Goal: Information Seeking & Learning: Check status

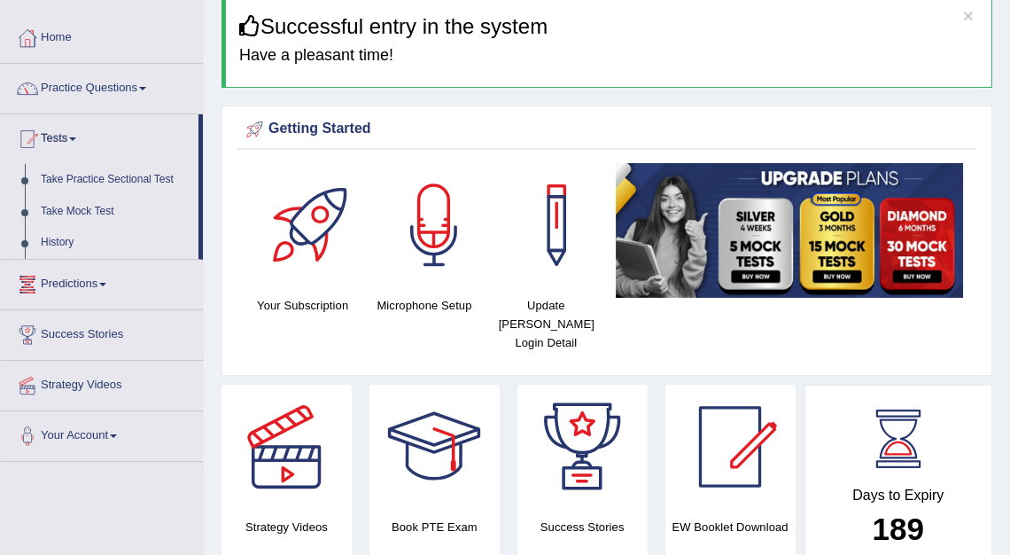
click at [68, 240] on link "History" at bounding box center [116, 243] width 166 height 32
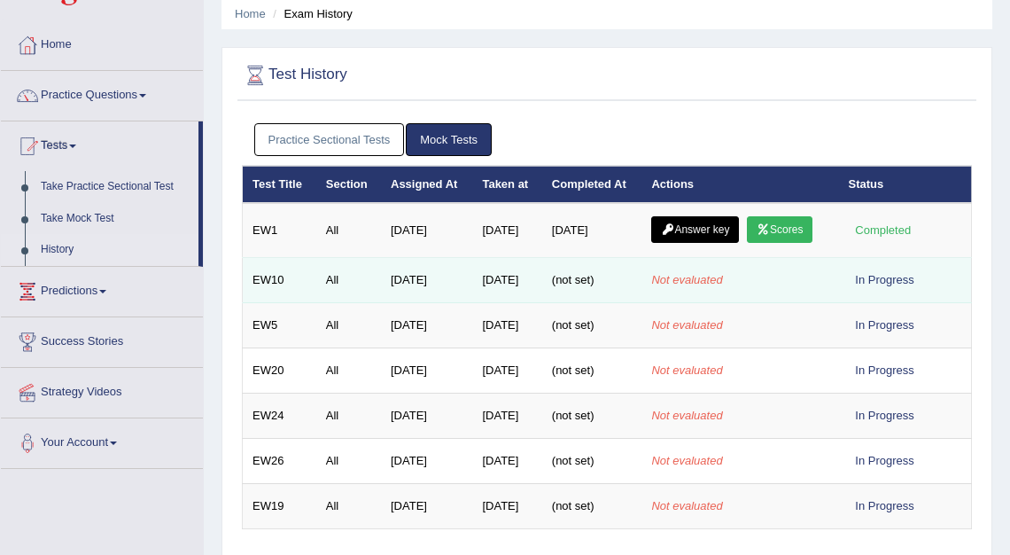
scroll to position [72, 0]
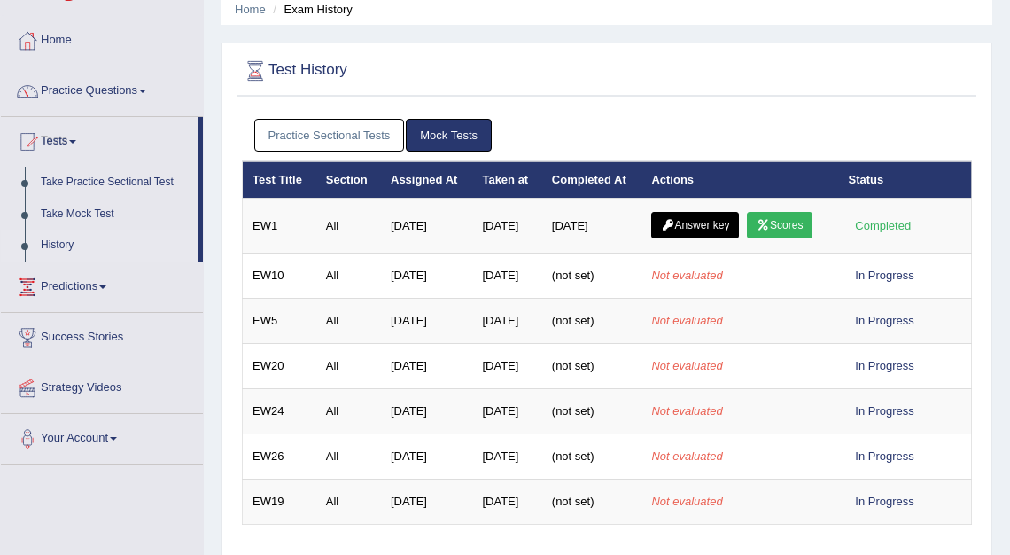
click at [373, 133] on link "Practice Sectional Tests" at bounding box center [329, 135] width 151 height 33
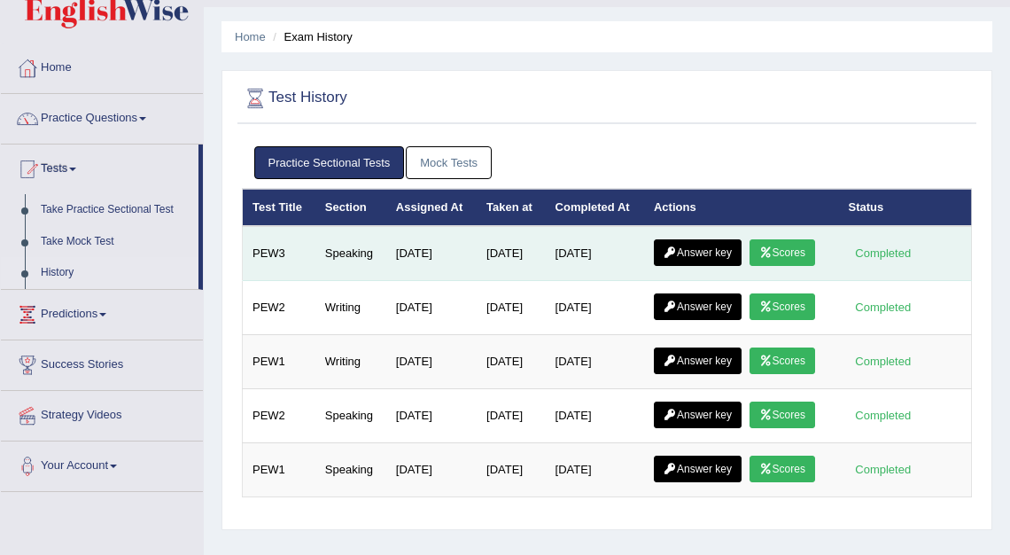
scroll to position [28, 0]
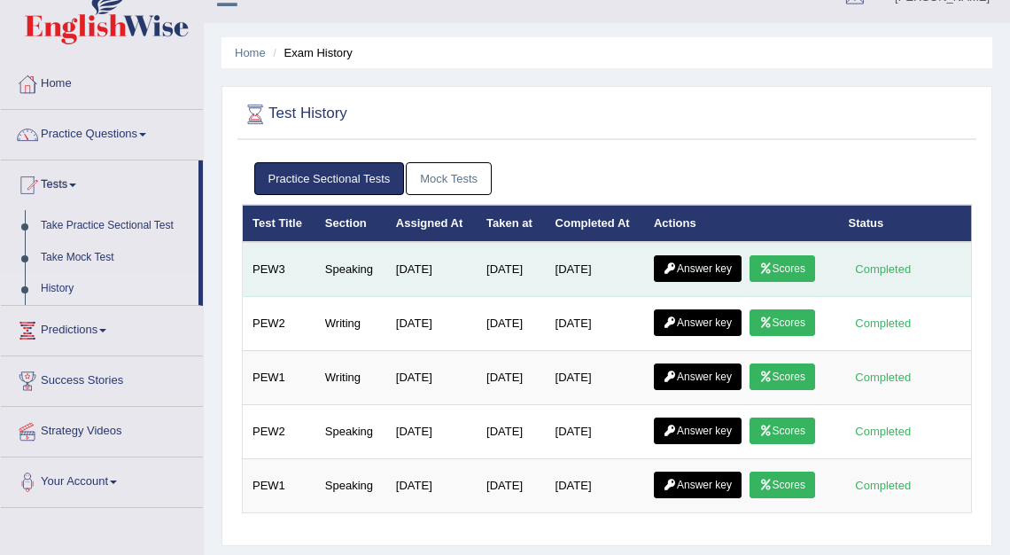
click at [703, 282] on link "Answer key" at bounding box center [698, 268] width 88 height 27
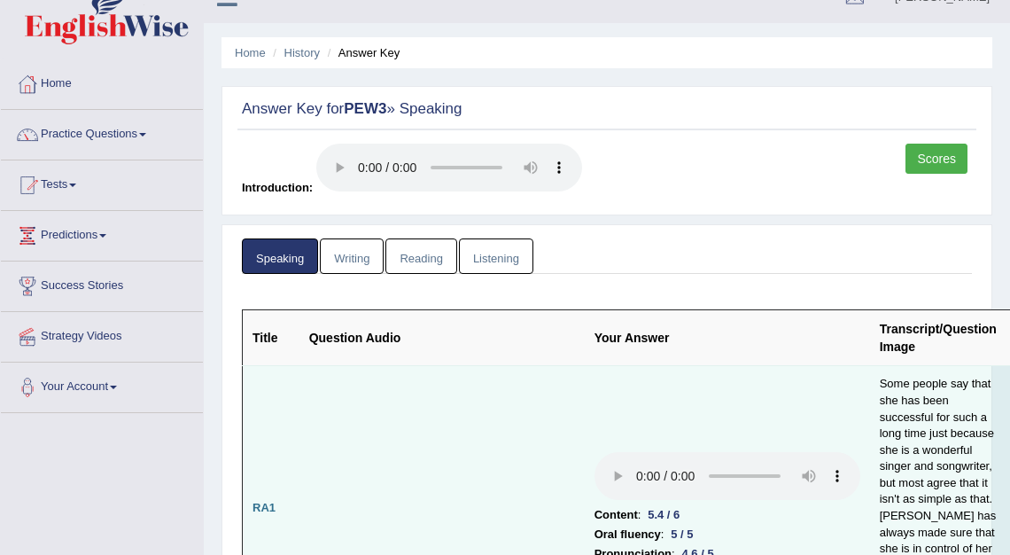
scroll to position [32, 0]
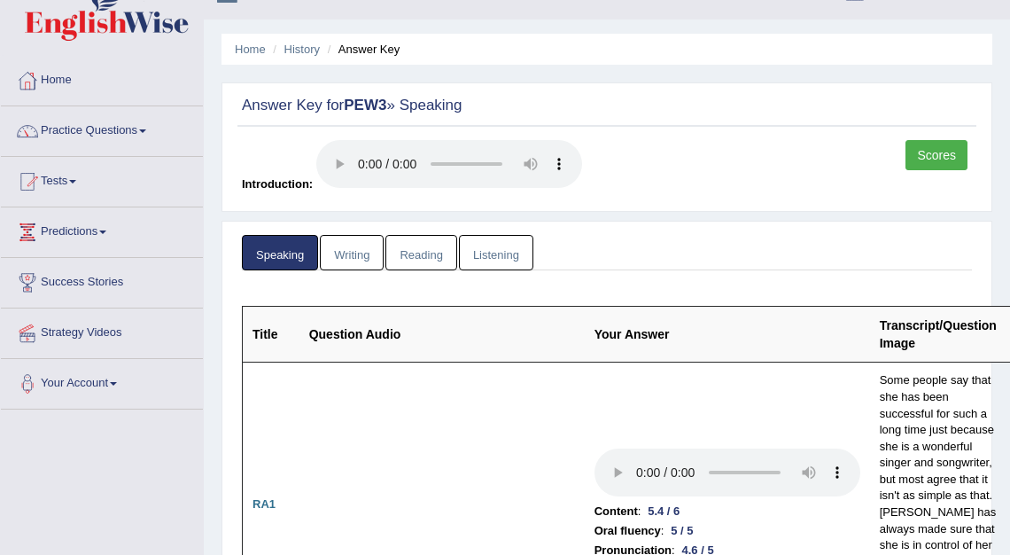
click at [937, 155] on link "Scores" at bounding box center [936, 155] width 62 height 30
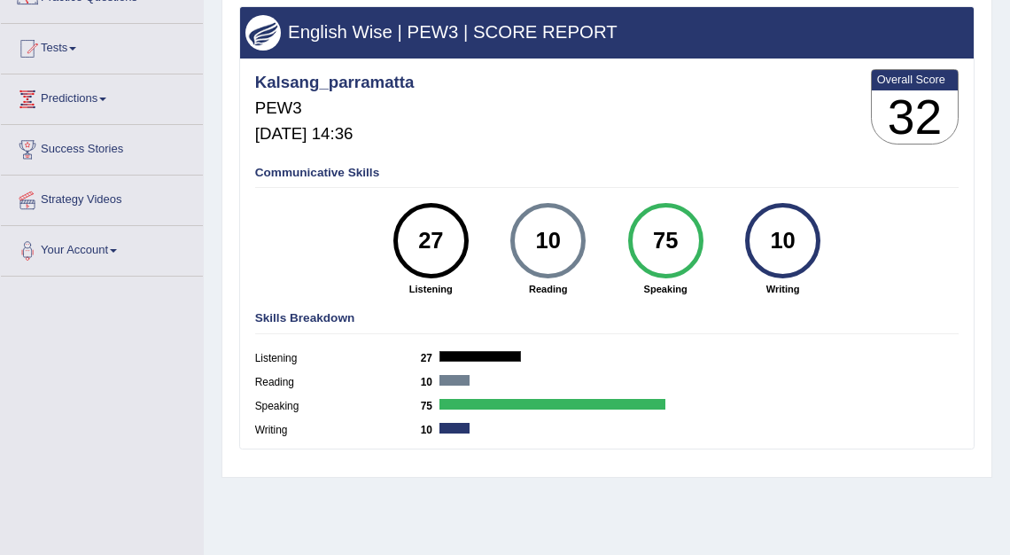
click at [668, 245] on div "75" at bounding box center [665, 241] width 55 height 64
click at [71, 100] on link "Predictions" at bounding box center [102, 96] width 202 height 44
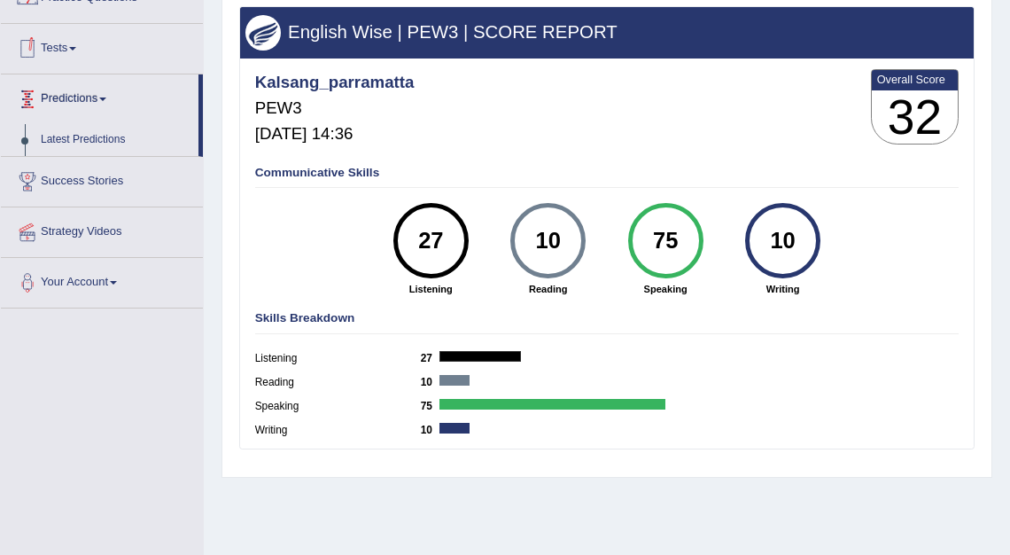
click at [74, 113] on link "Predictions" at bounding box center [100, 96] width 198 height 44
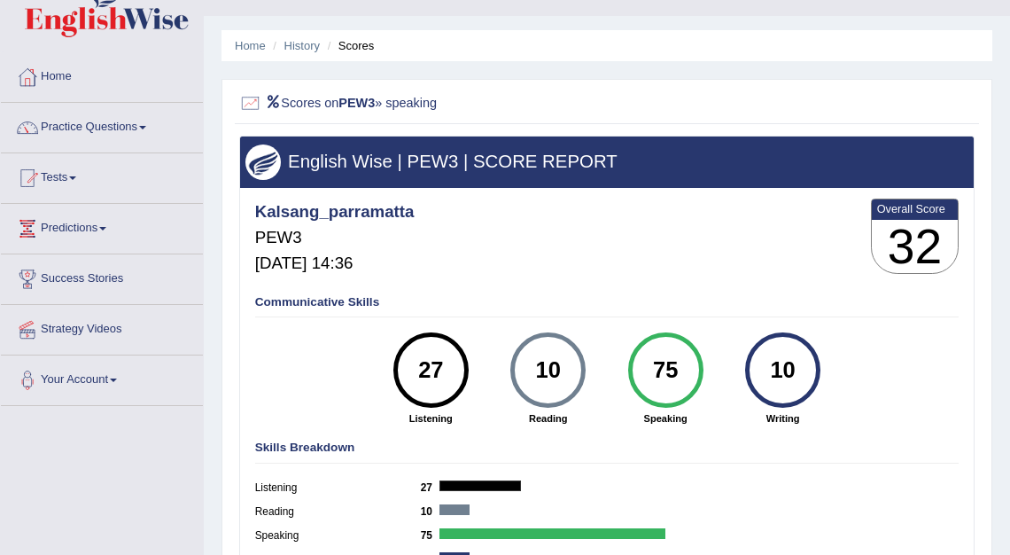
scroll to position [27, 0]
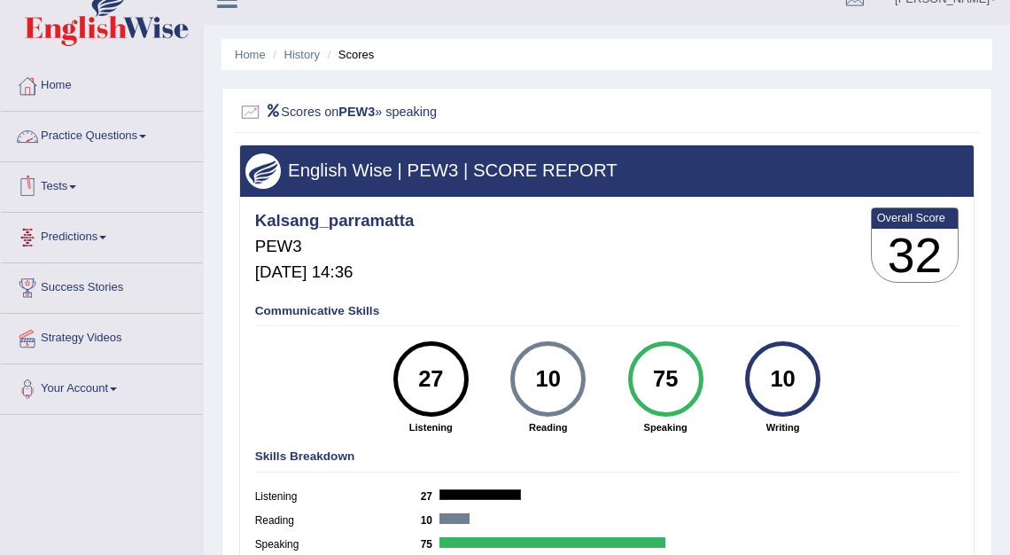
click at [93, 136] on link "Practice Questions" at bounding box center [102, 134] width 202 height 44
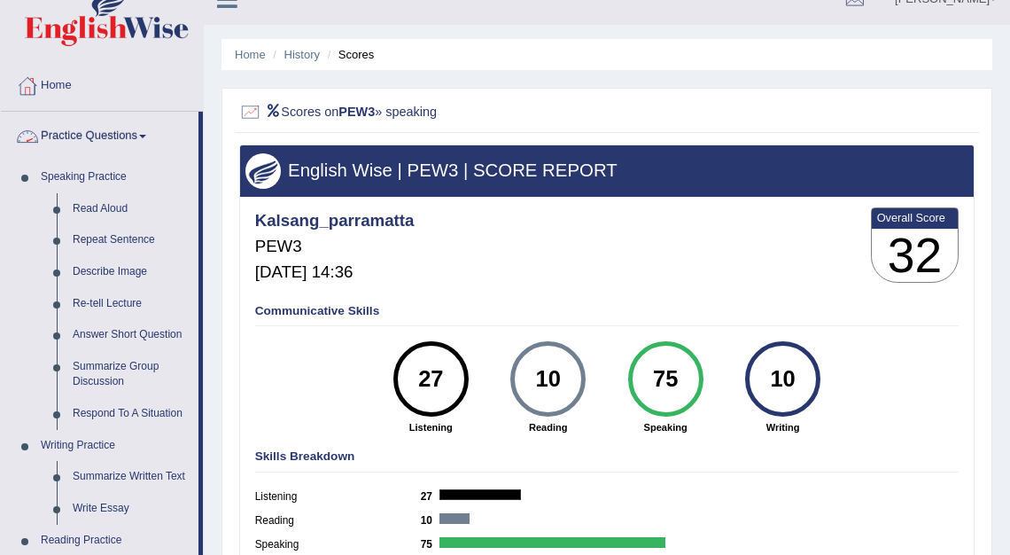
click at [118, 132] on link "Practice Questions" at bounding box center [100, 134] width 198 height 44
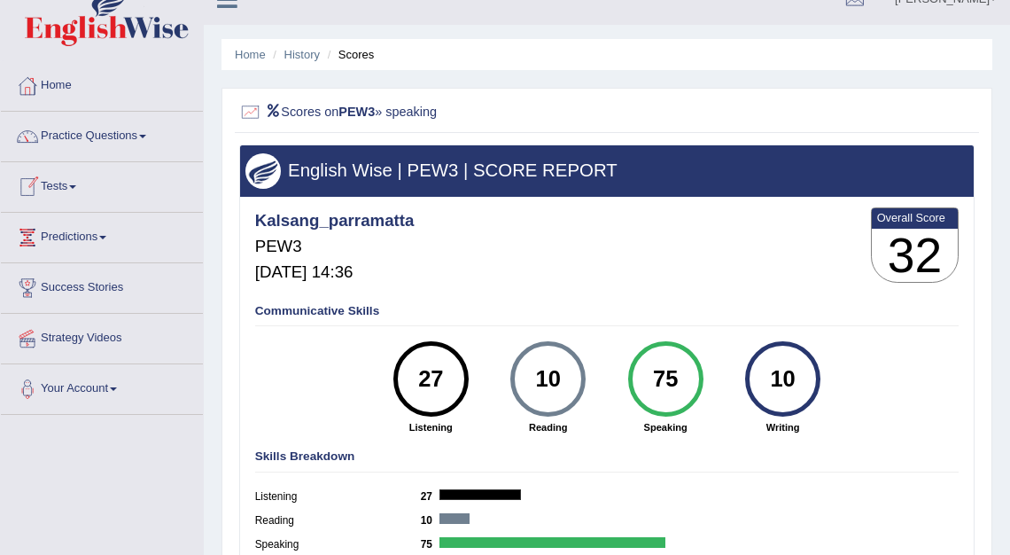
click at [59, 184] on link "Tests" at bounding box center [102, 184] width 202 height 44
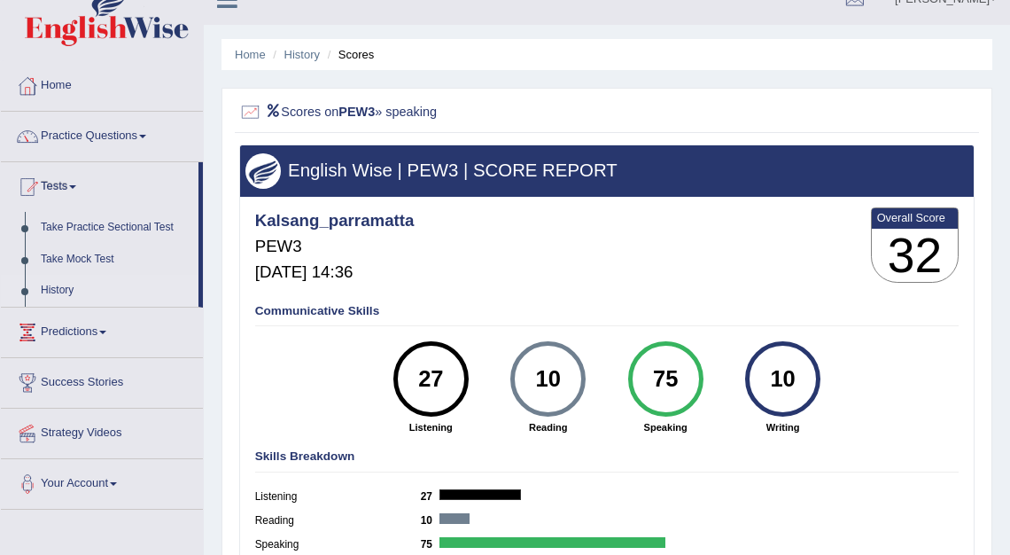
click at [69, 287] on link "History" at bounding box center [116, 291] width 166 height 32
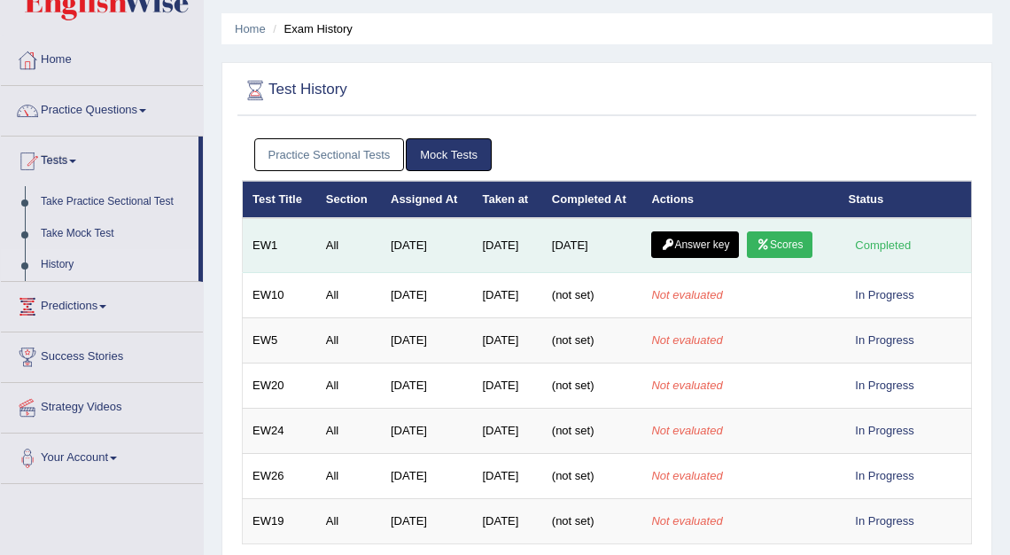
click at [788, 243] on link "Scores" at bounding box center [780, 244] width 66 height 27
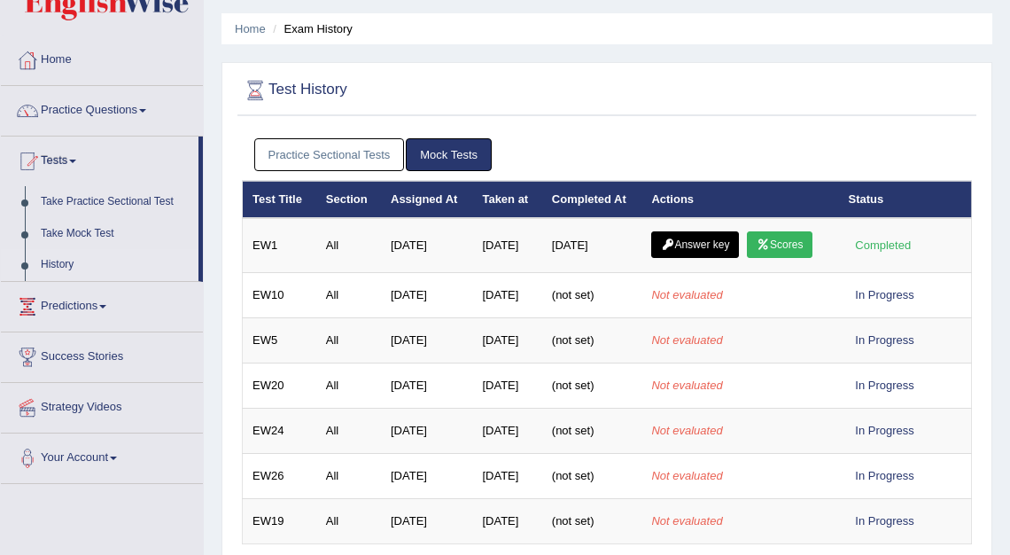
click at [350, 148] on link "Practice Sectional Tests" at bounding box center [329, 154] width 151 height 33
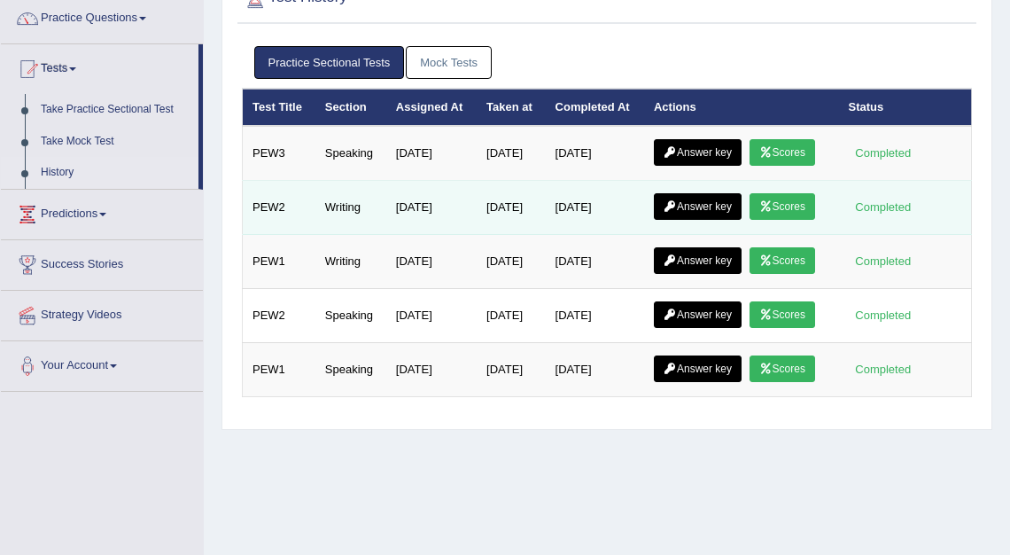
scroll to position [172, 0]
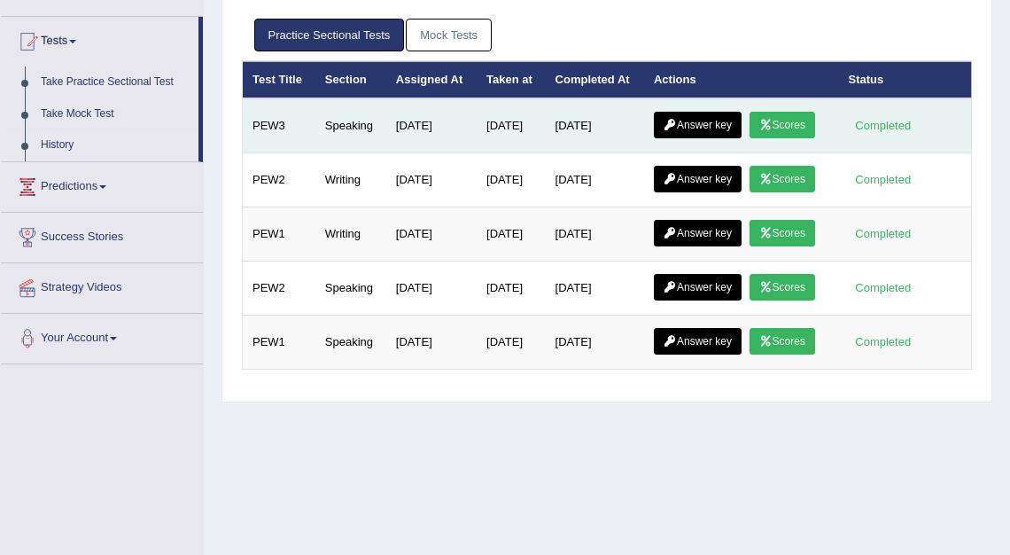
click at [701, 138] on link "Answer key" at bounding box center [698, 125] width 88 height 27
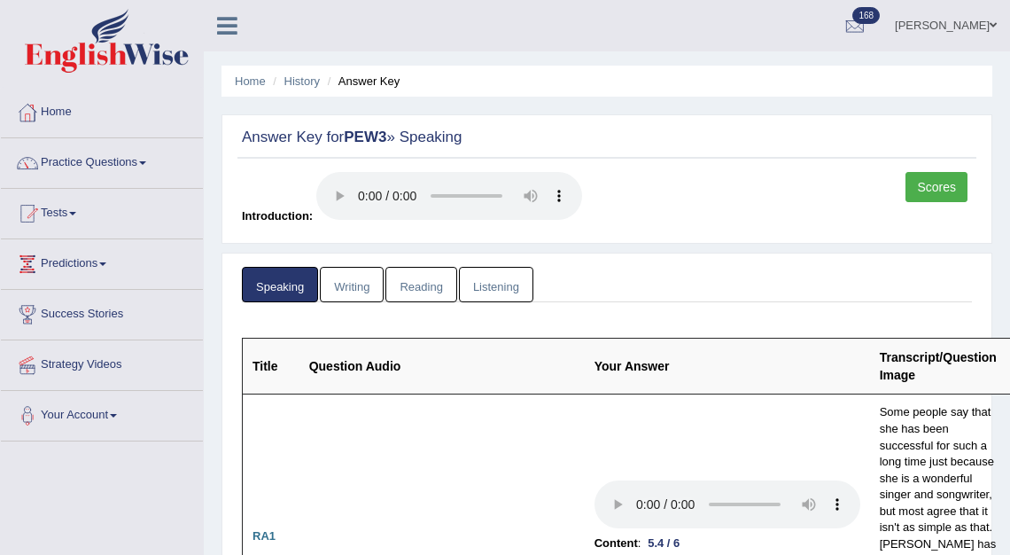
click at [930, 183] on link "Scores" at bounding box center [936, 187] width 62 height 30
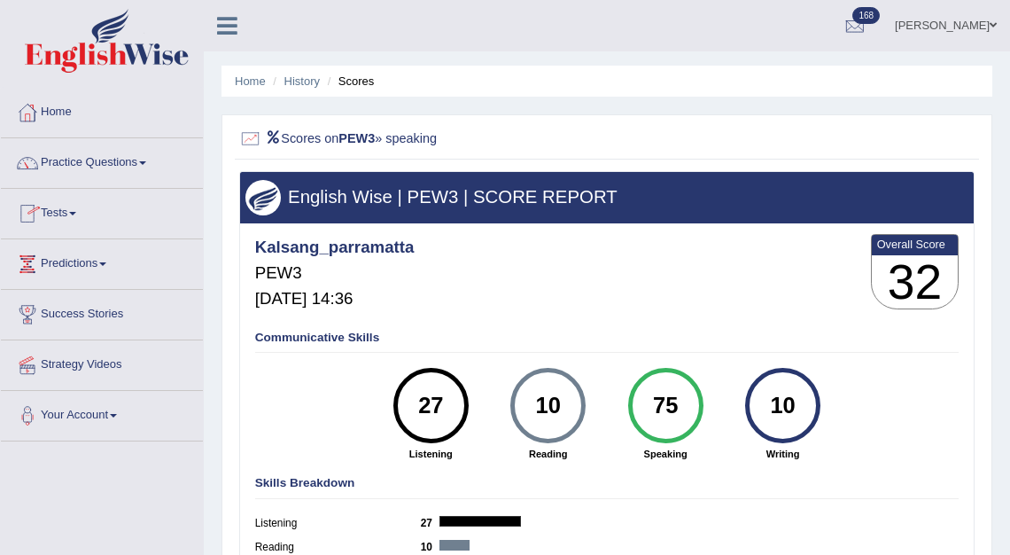
click at [66, 218] on link "Tests" at bounding box center [102, 211] width 202 height 44
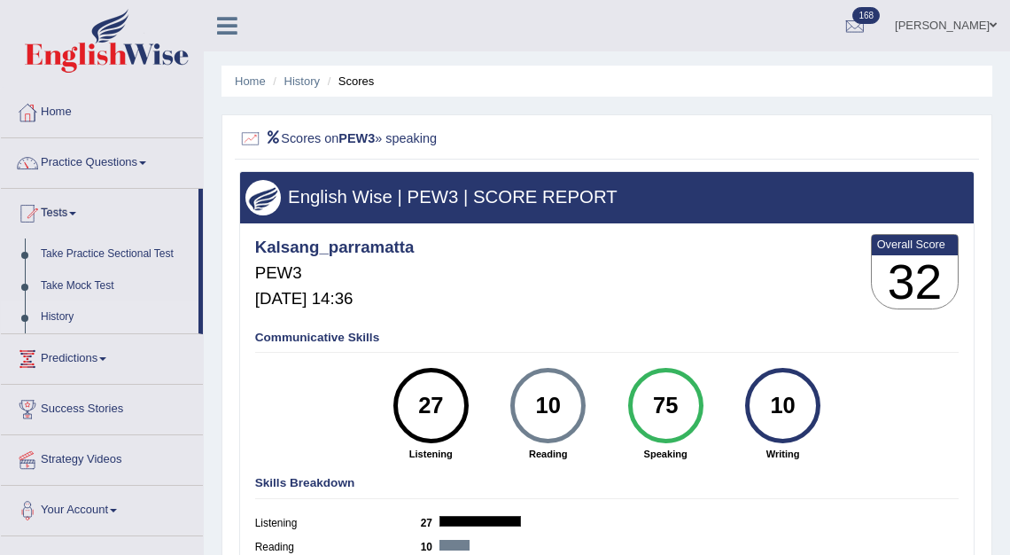
click at [73, 314] on link "History" at bounding box center [116, 317] width 166 height 32
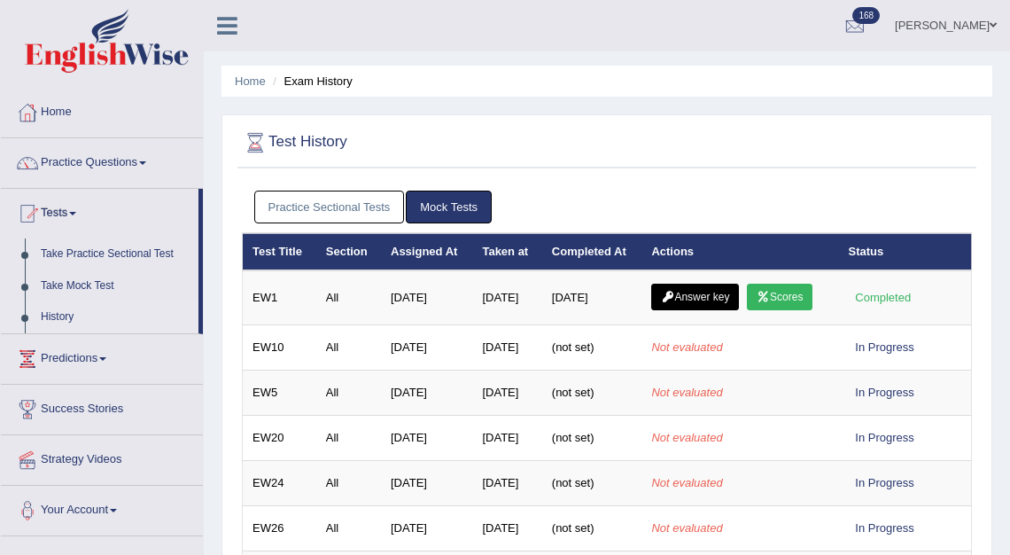
click at [363, 212] on link "Practice Sectional Tests" at bounding box center [329, 206] width 151 height 33
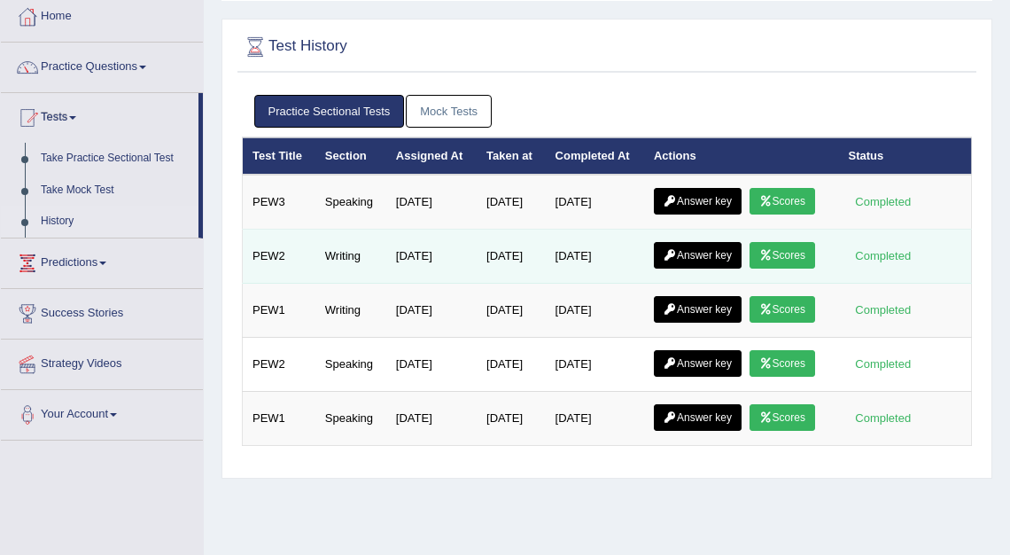
scroll to position [95, 0]
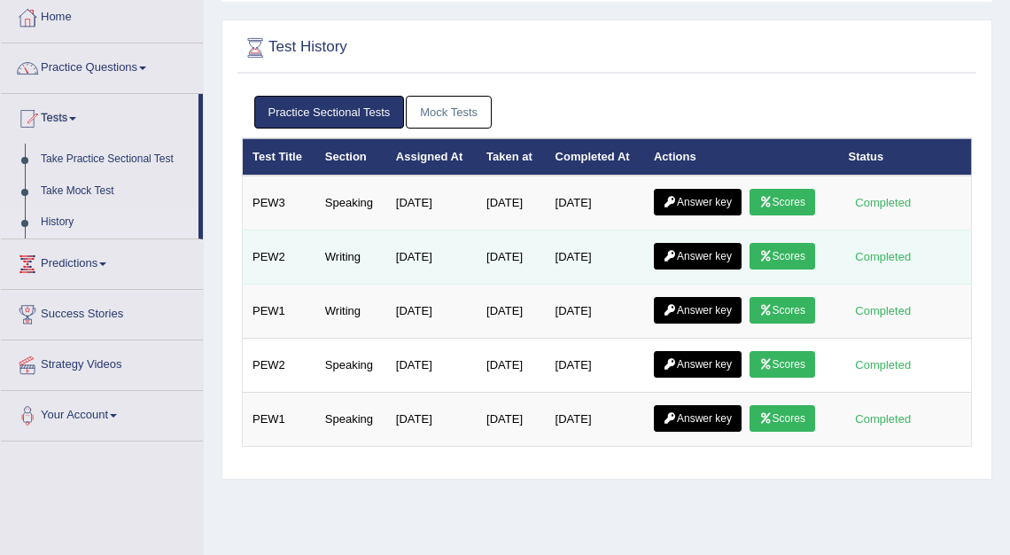
click at [708, 269] on link "Answer key" at bounding box center [698, 256] width 88 height 27
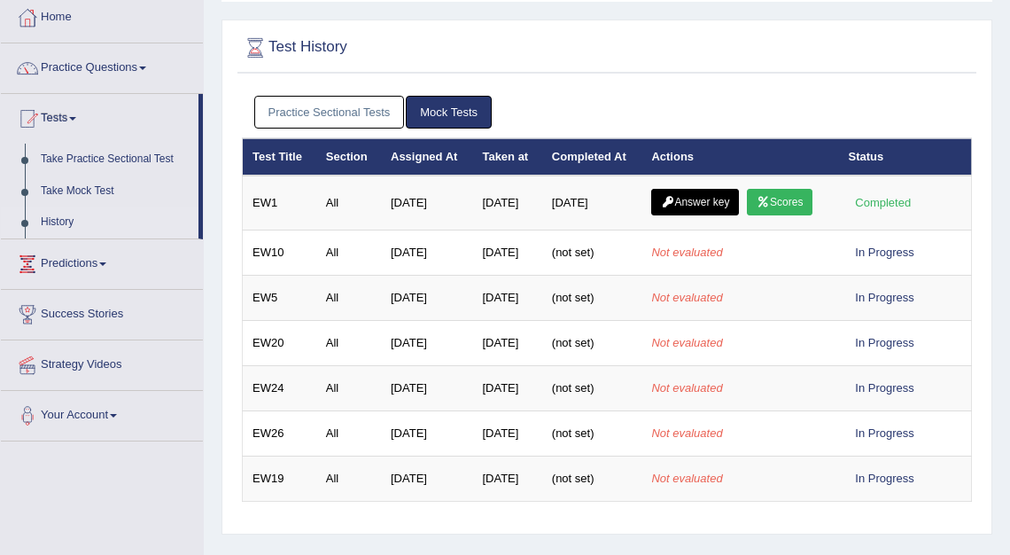
click at [375, 113] on link "Practice Sectional Tests" at bounding box center [329, 112] width 151 height 33
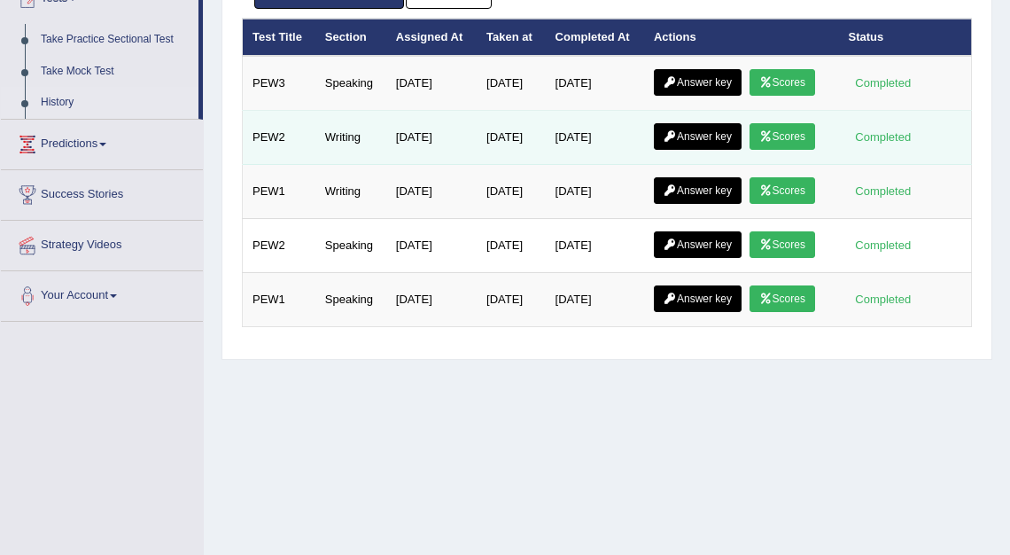
scroll to position [226, 0]
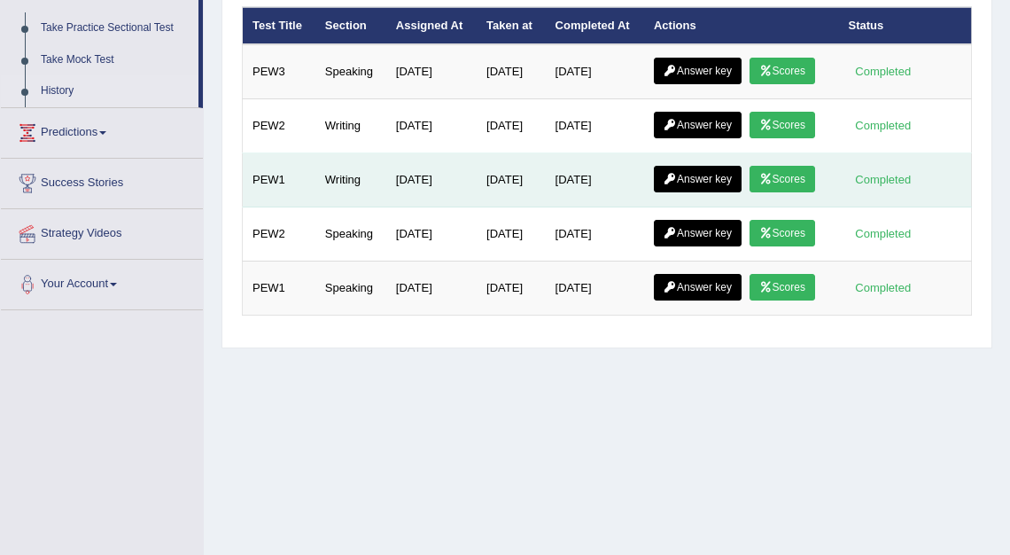
click at [749, 192] on link "Scores" at bounding box center [782, 179] width 66 height 27
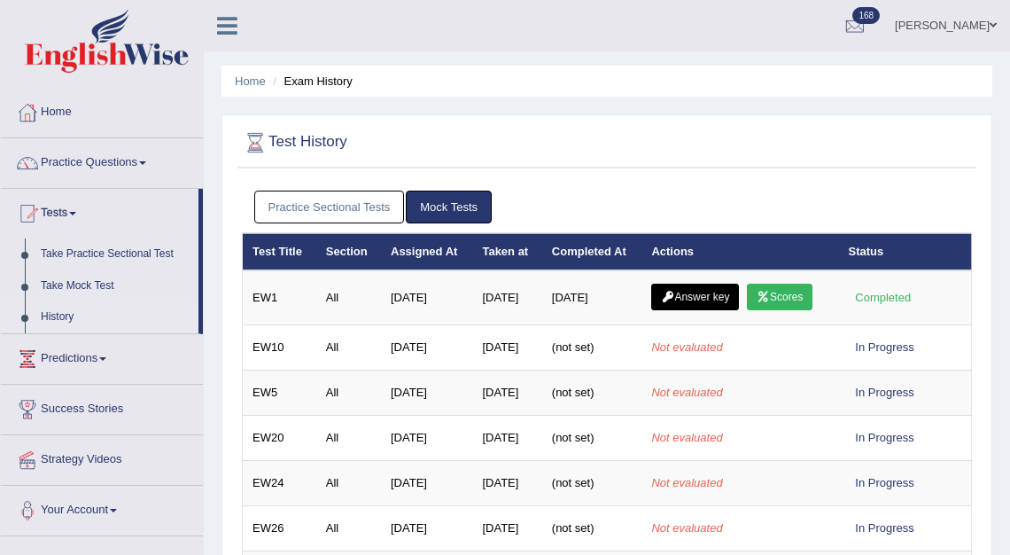
click at [348, 203] on link "Practice Sectional Tests" at bounding box center [329, 206] width 151 height 33
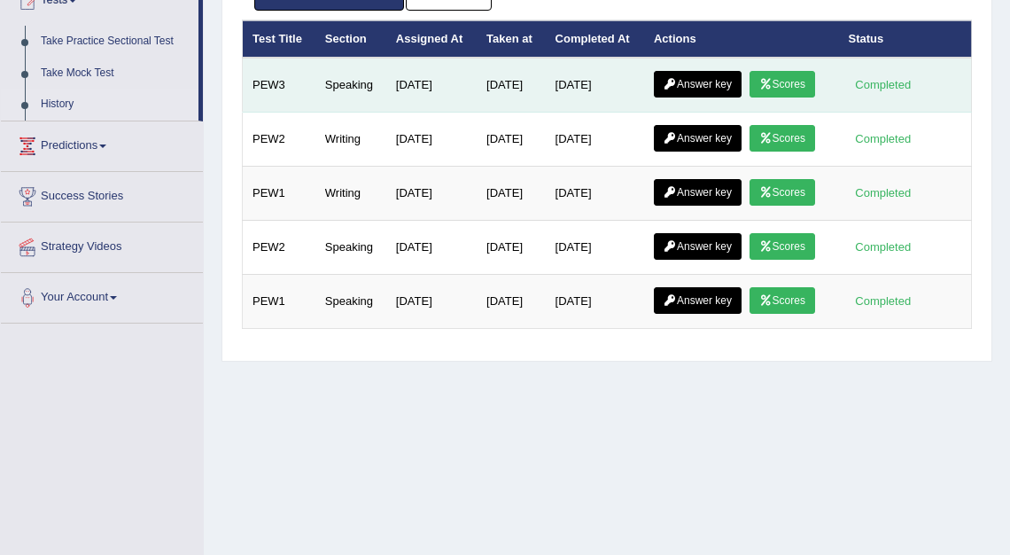
scroll to position [214, 0]
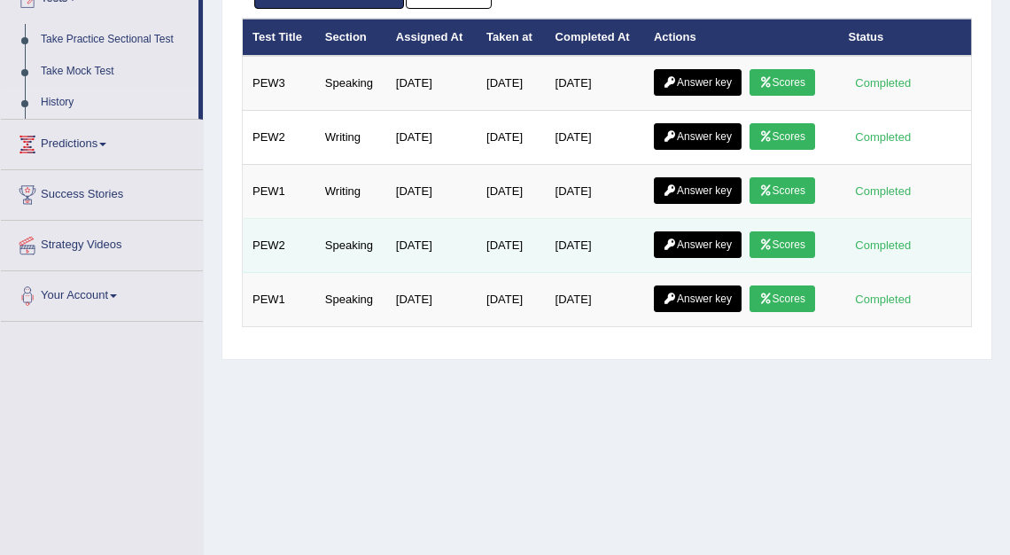
click at [749, 258] on link "Scores" at bounding box center [782, 244] width 66 height 27
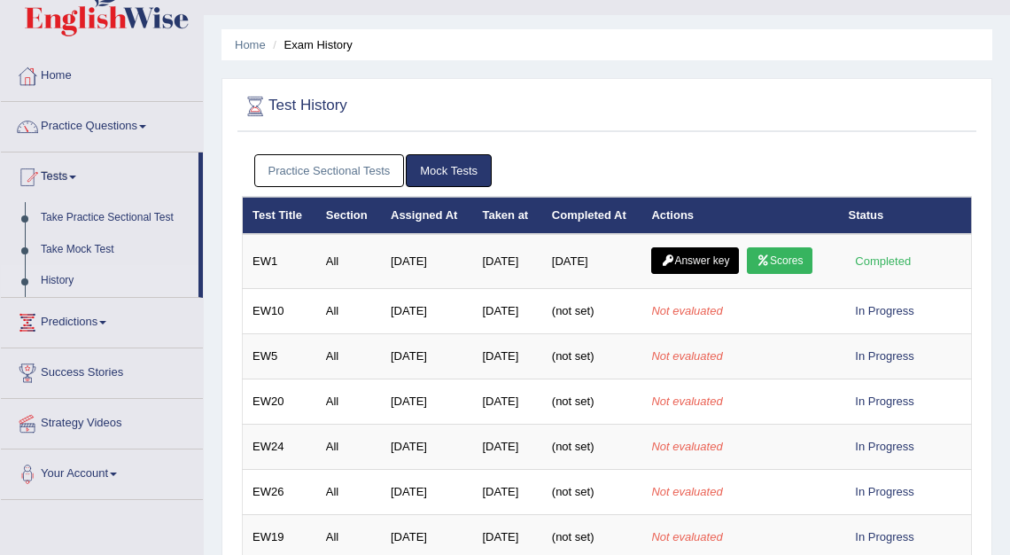
scroll to position [32, 0]
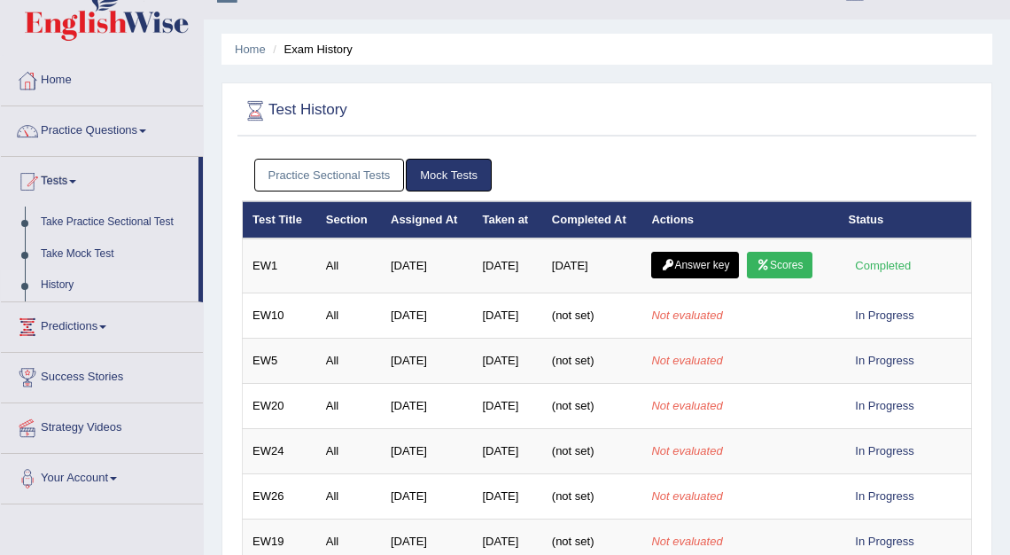
click at [369, 168] on link "Practice Sectional Tests" at bounding box center [329, 175] width 151 height 33
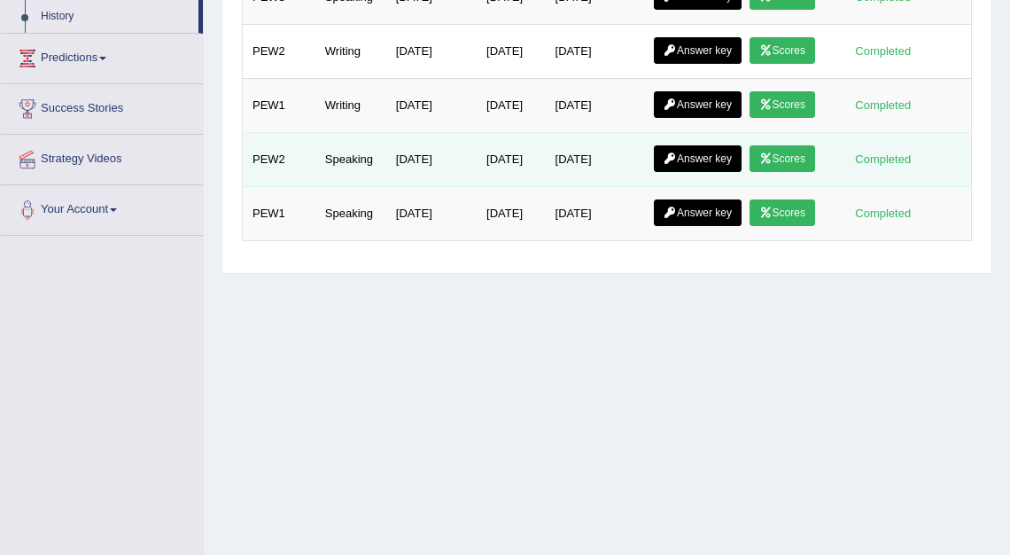
scroll to position [305, 0]
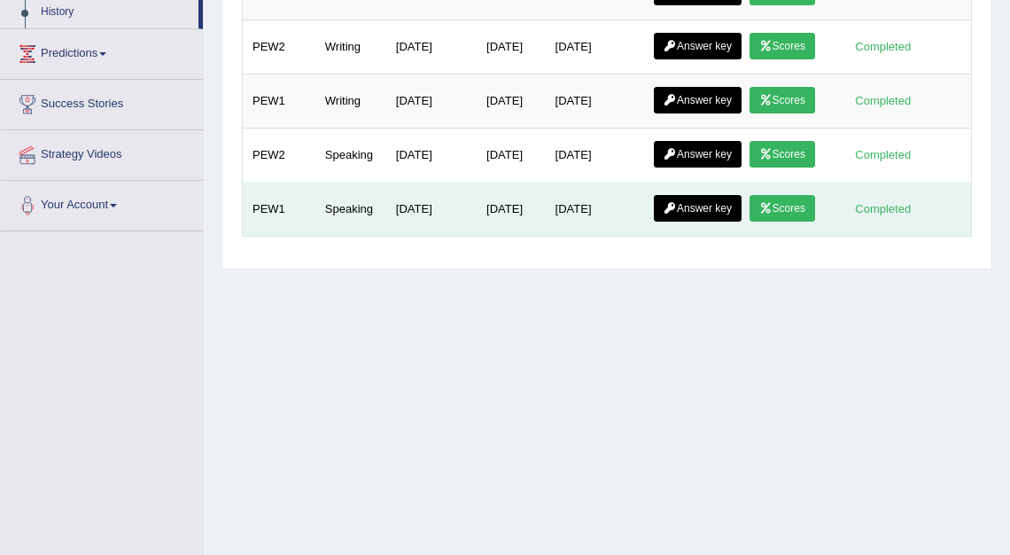
click at [749, 221] on link "Scores" at bounding box center [782, 208] width 66 height 27
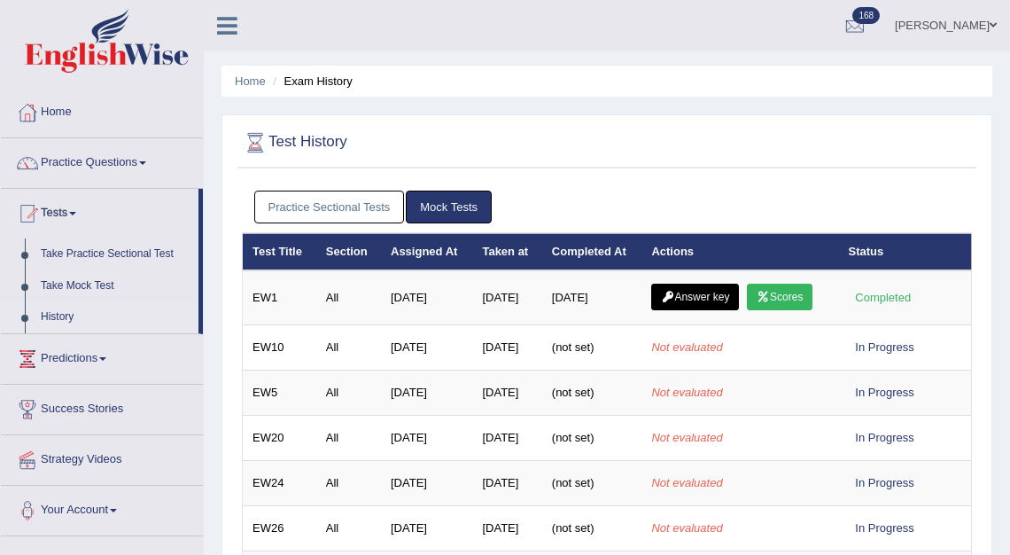
click at [380, 198] on link "Practice Sectional Tests" at bounding box center [329, 206] width 151 height 33
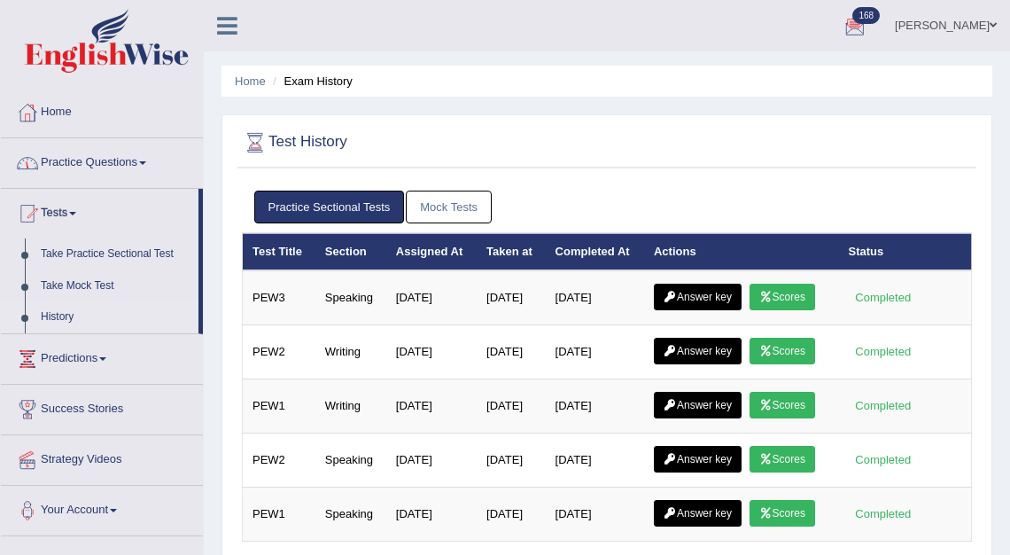
click at [950, 28] on link "Kalsang Dolker" at bounding box center [945, 23] width 128 height 46
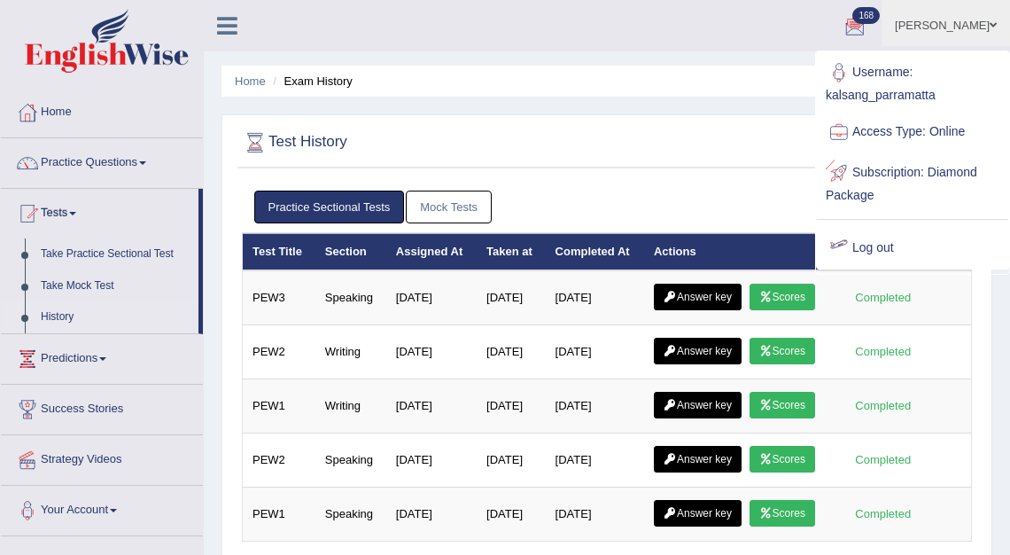
click at [868, 249] on link "Log out" at bounding box center [912, 248] width 191 height 41
